Goal: Task Accomplishment & Management: Manage account settings

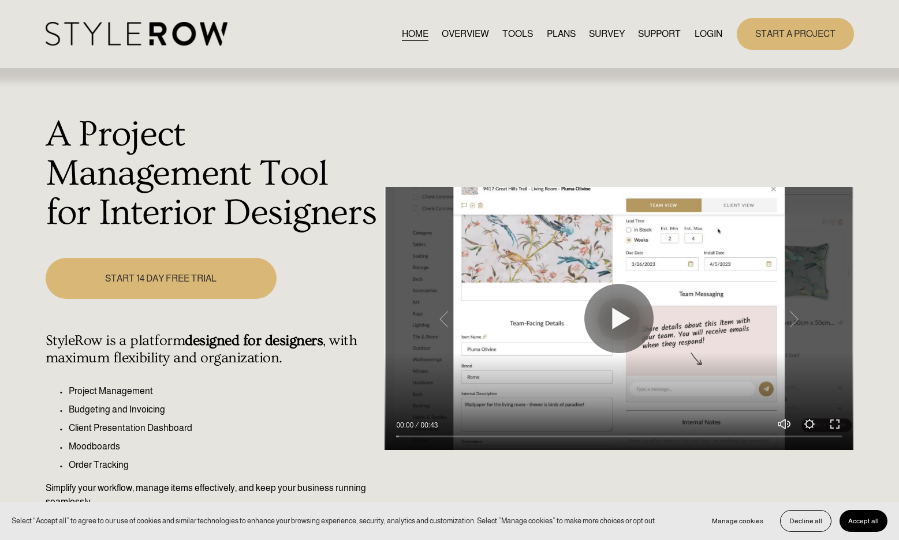
click at [710, 37] on link "LOGIN" at bounding box center [708, 34] width 28 height 16
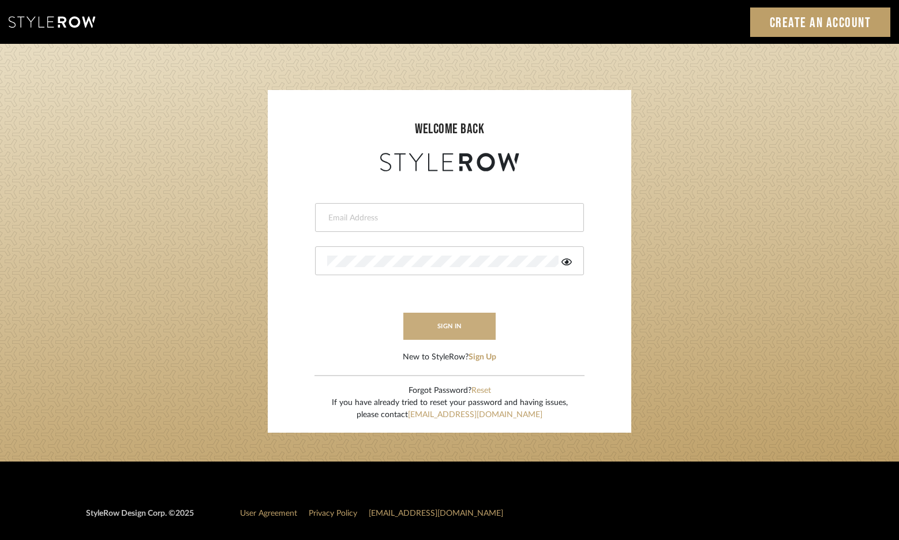
type input "[PERSON_NAME][EMAIL_ADDRESS][DOMAIN_NAME]"
click at [430, 327] on button "sign in" at bounding box center [450, 326] width 92 height 27
